Goal: Task Accomplishment & Management: Use online tool/utility

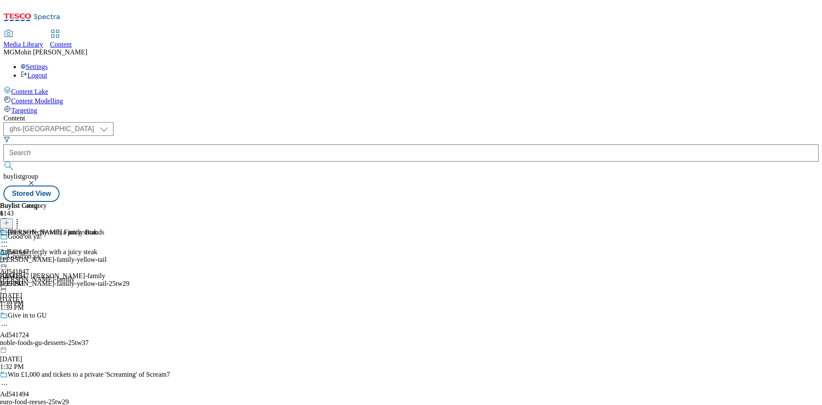
select select "ghs-[GEOGRAPHIC_DATA]"
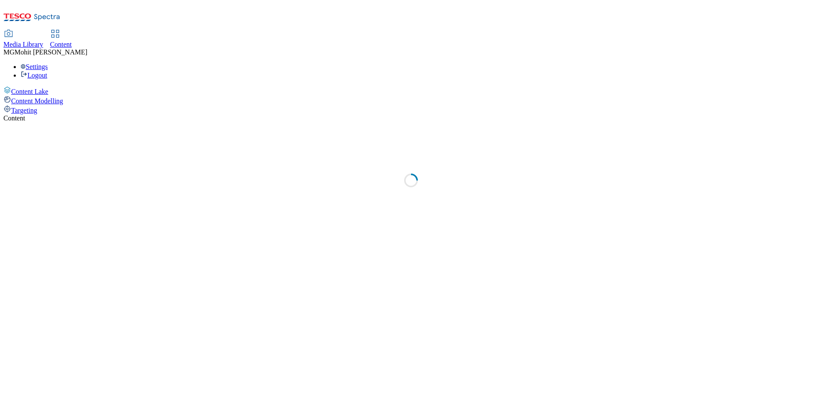
select select "ghs-[GEOGRAPHIC_DATA]"
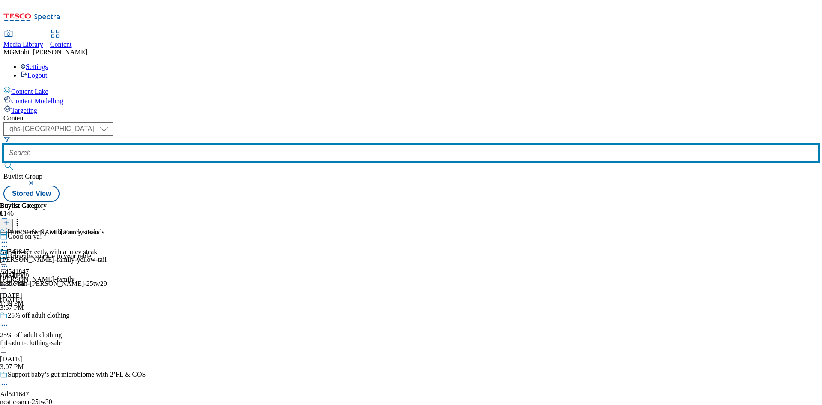
click at [191, 144] on input "text" at bounding box center [410, 152] width 815 height 17
paste input "Ad541358"
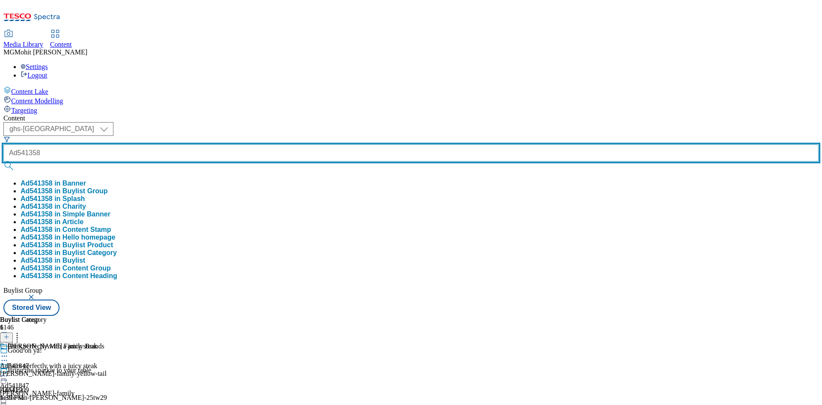
type input "Ad541358"
click at [3, 161] on button "submit" at bounding box center [9, 165] width 12 height 9
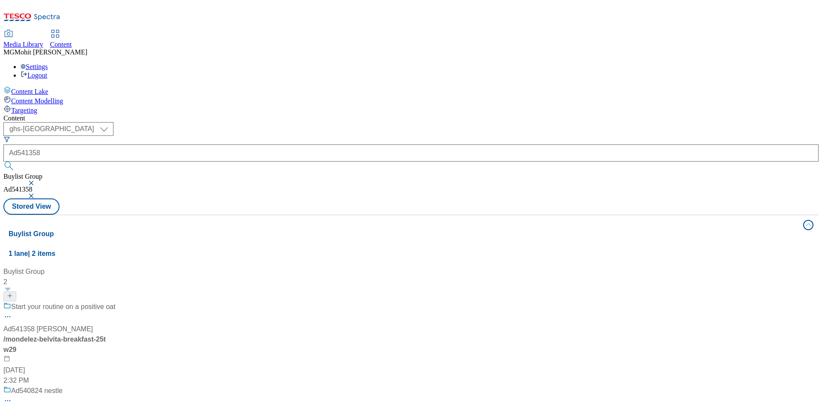
click at [116, 301] on div "Start your routine on a positive oat" at bounding box center [59, 312] width 112 height 22
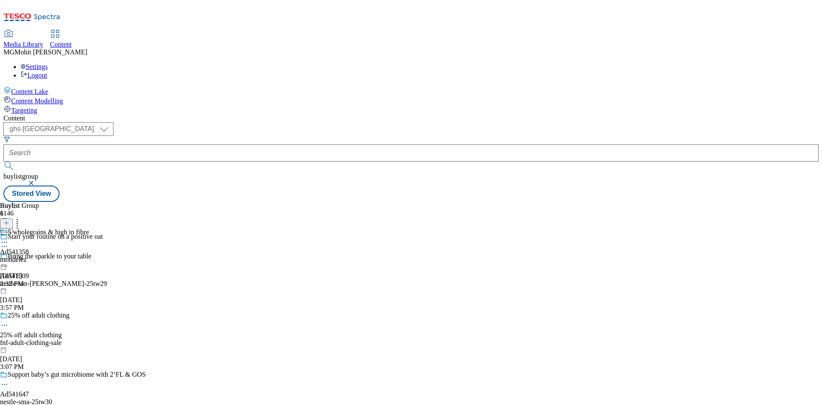
click at [5, 246] on circle at bounding box center [4, 246] width 1 height 1
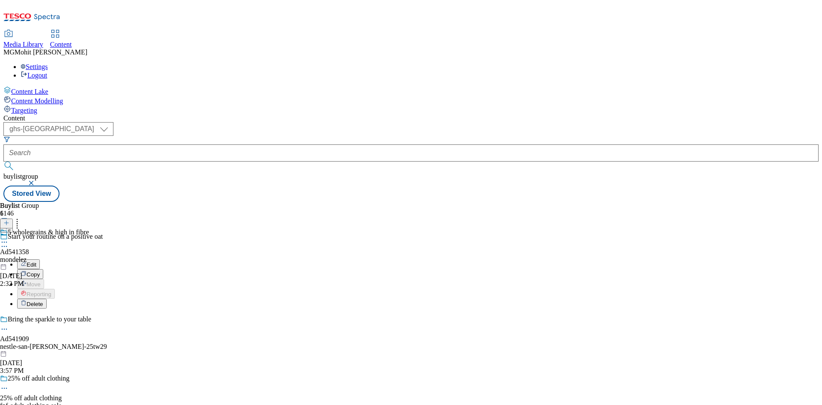
click at [36, 261] on span "Edit" at bounding box center [32, 264] width 10 height 6
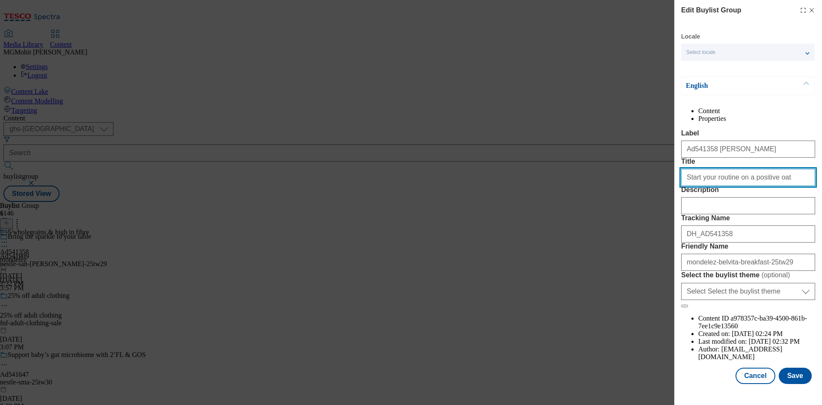
click at [783, 186] on input "Start your routine on a positive oat" at bounding box center [748, 177] width 134 height 17
paste input "Grab yourself some wholegrains & just be Belvita"
type input "Grab yourself some wholegrains & just be Belvita"
click at [785, 377] on button "Save" at bounding box center [795, 375] width 33 height 16
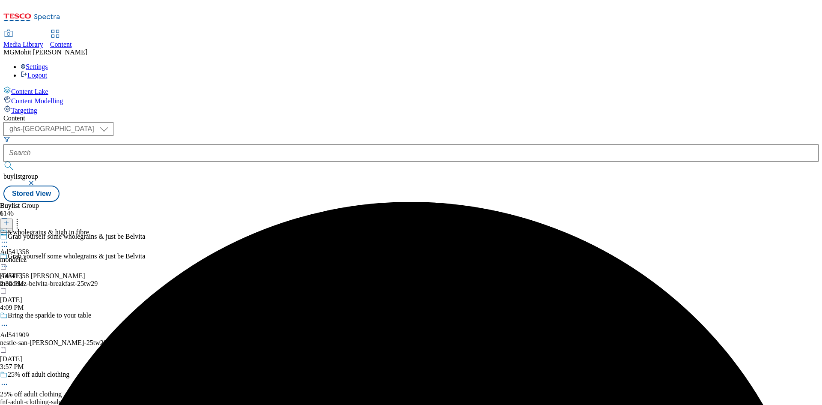
click at [9, 238] on icon at bounding box center [4, 242] width 9 height 9
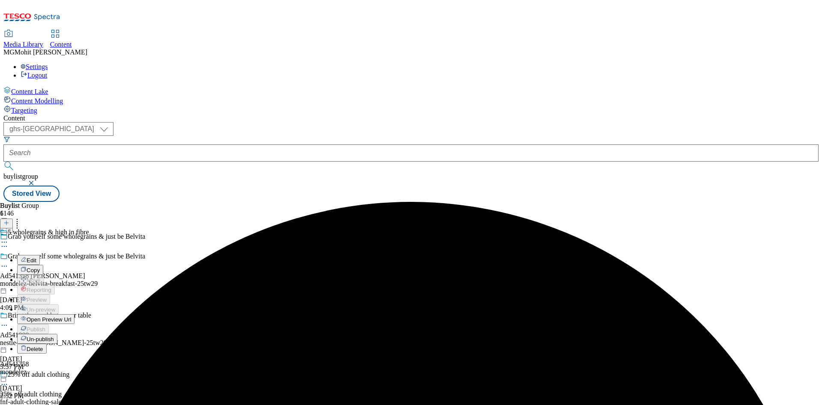
click at [36, 257] on span "Edit" at bounding box center [32, 260] width 10 height 6
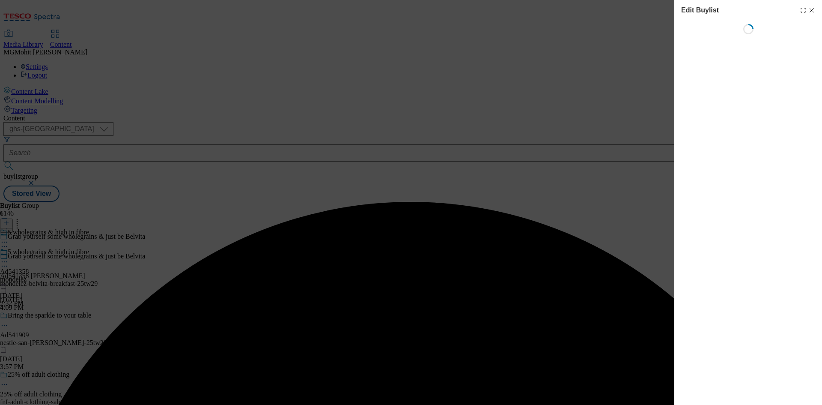
select select "tactical"
select select "supplier funded short term 1-3 weeks"
select select "dunnhumby"
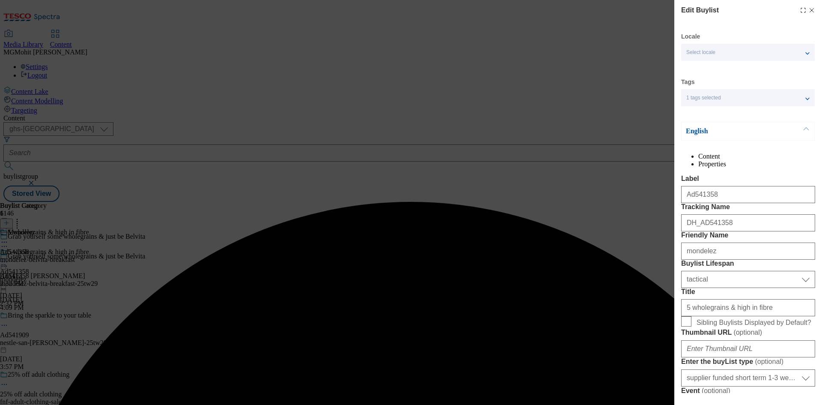
select select "Banner"
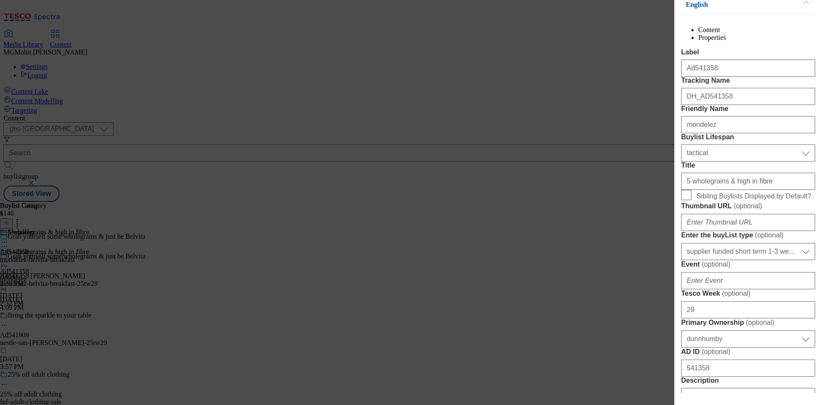
scroll to position [128, 0]
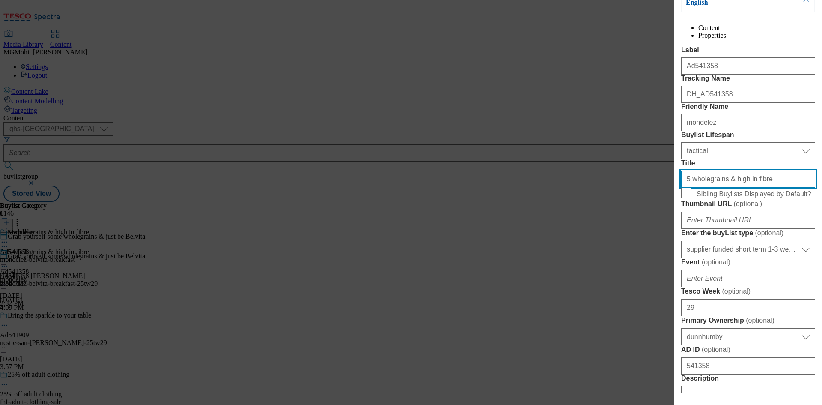
drag, startPoint x: 779, startPoint y: 257, endPoint x: 471, endPoint y: 248, distance: 308.0
click at [471, 248] on div "Edit Buylist Locale Select locale English Welsh Tags 1 tags selected fnf market…" at bounding box center [411, 202] width 822 height 405
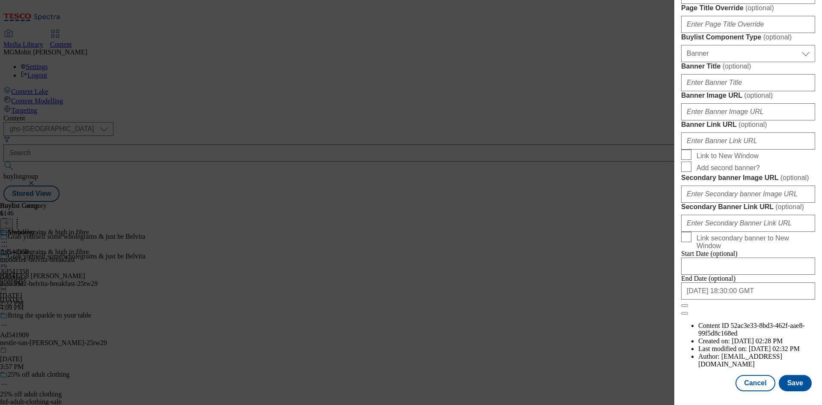
scroll to position [886, 0]
click at [783, 381] on button "Save" at bounding box center [795, 383] width 33 height 16
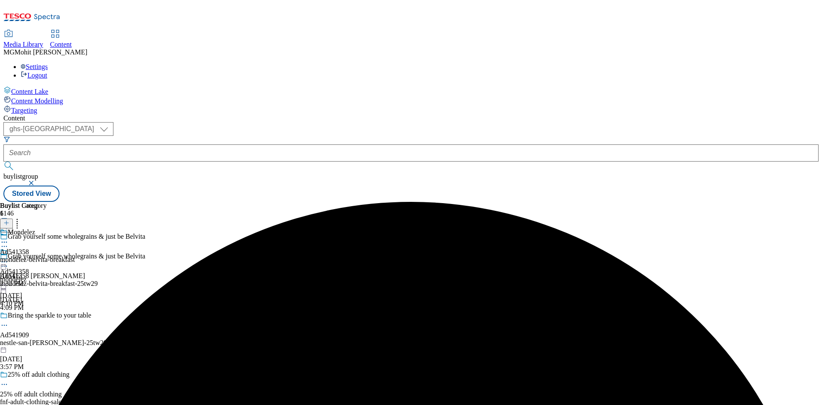
click at [7, 261] on circle at bounding box center [6, 261] width 1 height 1
click at [47, 316] on span "Preview" at bounding box center [37, 319] width 20 height 6
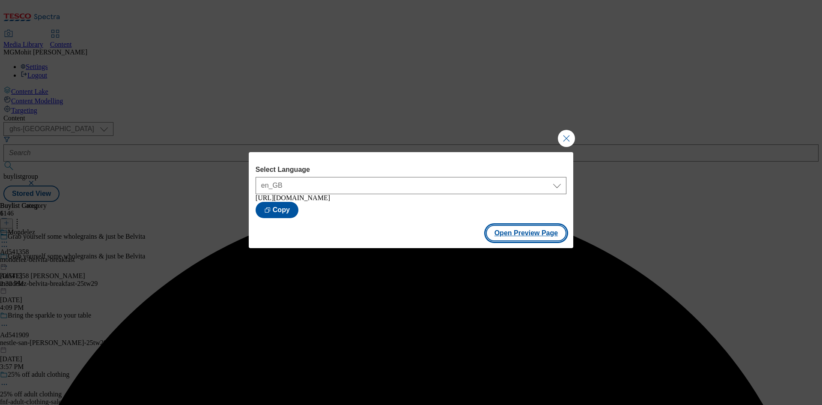
click at [505, 239] on button "Open Preview Page" at bounding box center [526, 233] width 81 height 16
click at [565, 135] on button "Close Modal" at bounding box center [566, 138] width 17 height 17
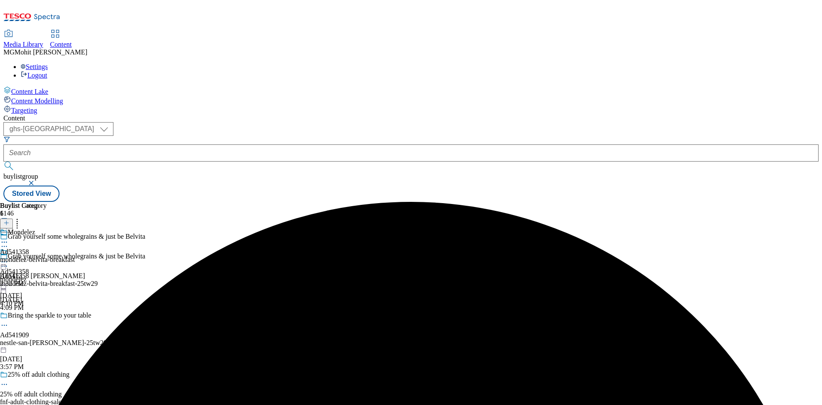
click at [9, 257] on icon at bounding box center [4, 261] width 9 height 9
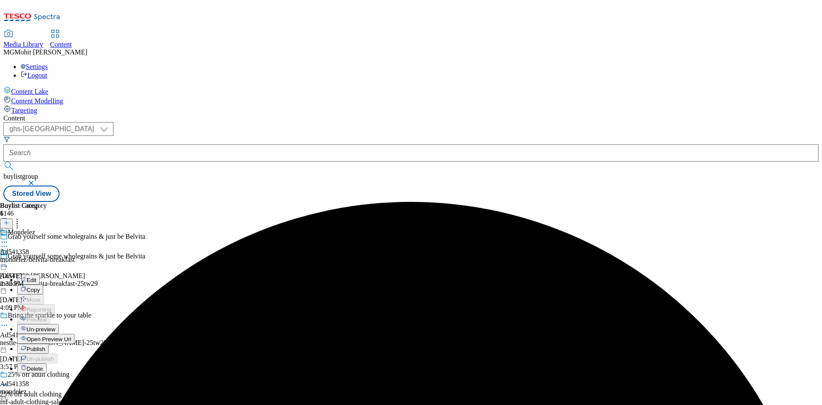
click at [45, 346] on span "Publish" at bounding box center [36, 349] width 19 height 6
